Goal: Communication & Community: Answer question/provide support

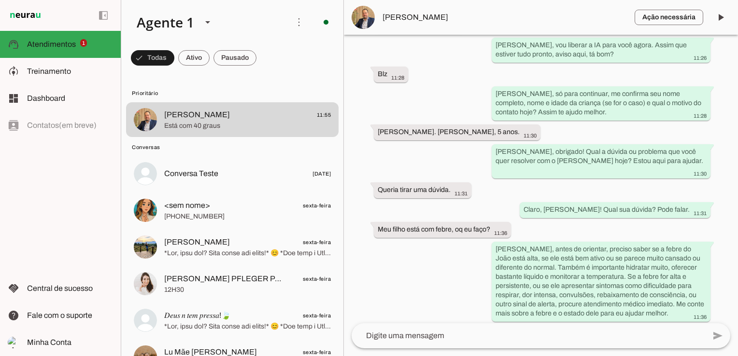
scroll to position [7043, 0]
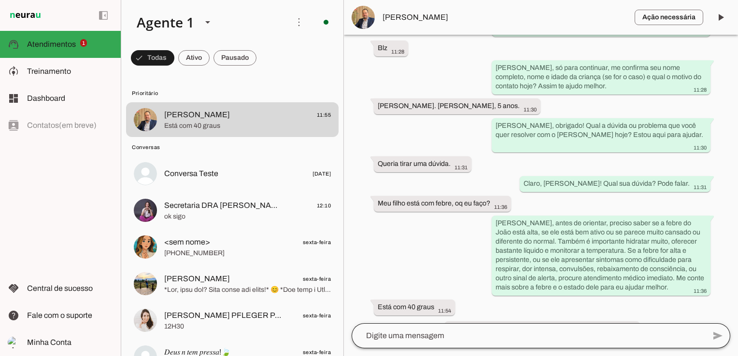
click at [457, 343] on div at bounding box center [528, 336] width 353 height 25
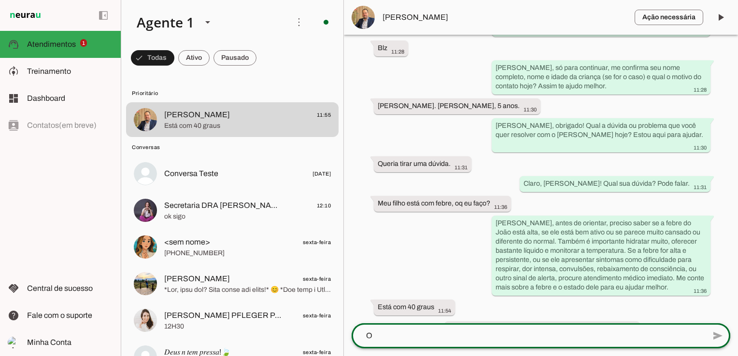
scroll to position [0, 0]
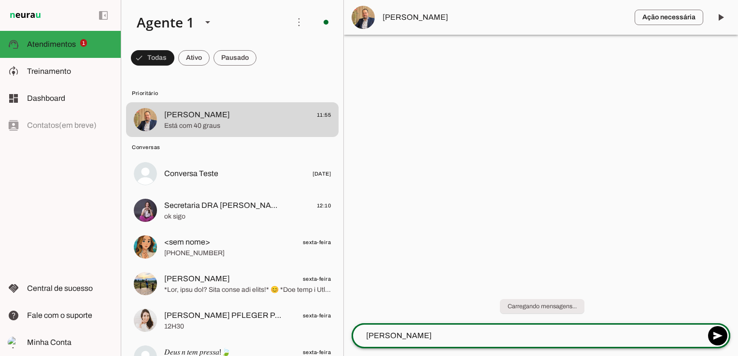
type textarea "[PERSON_NAME]"
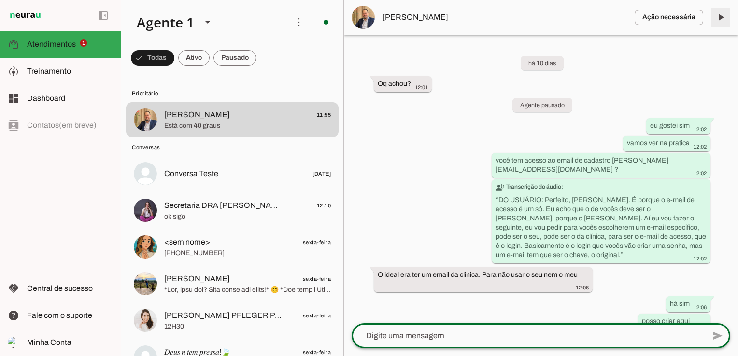
click at [720, 18] on span at bounding box center [720, 17] width 23 height 23
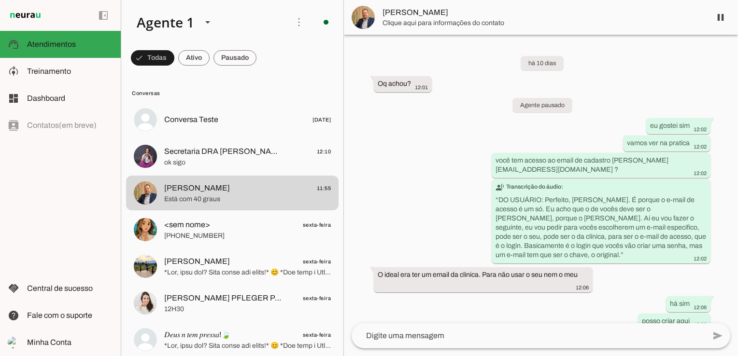
click at [493, 341] on textarea at bounding box center [528, 336] width 353 height 12
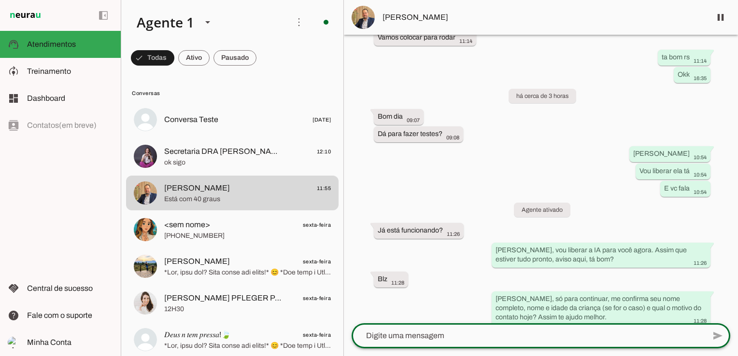
scroll to position [7080, 0]
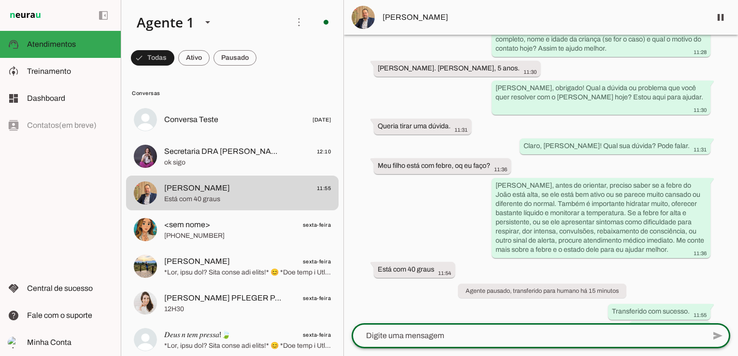
click at [563, 331] on textarea at bounding box center [528, 336] width 353 height 12
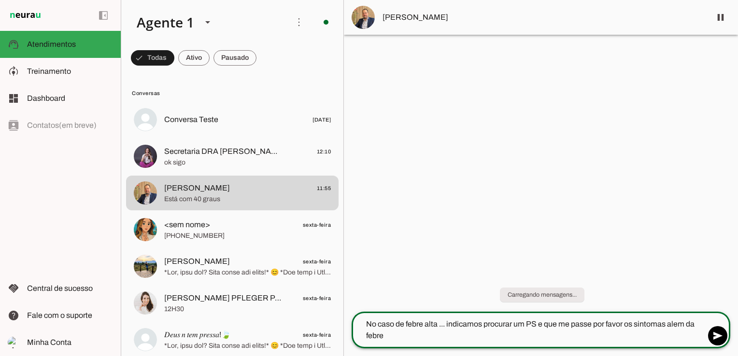
type textarea "No caso de febre alta ... indicamos procurar um PS e que me passe por favor os …"
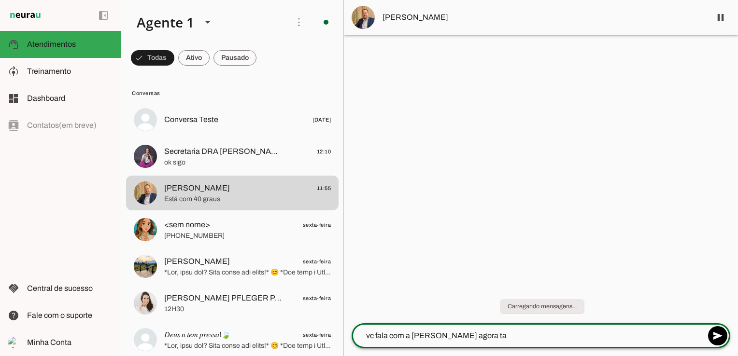
type textarea "vc fala com a [PERSON_NAME] agora ta"
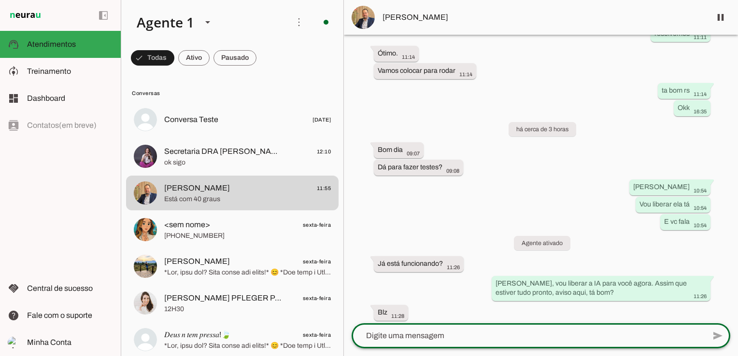
scroll to position [7158, 0]
